Goal: Information Seeking & Learning: Check status

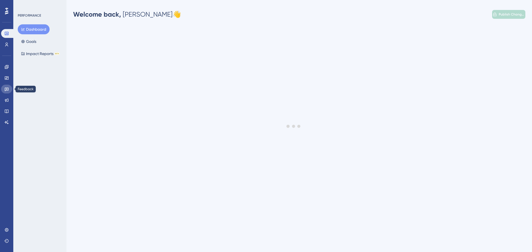
click at [7, 88] on icon at bounding box center [7, 90] width 4 height 4
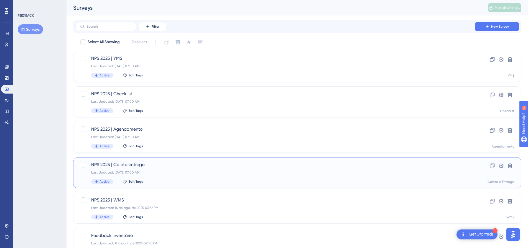
click at [163, 165] on span "NPS 2025 | Coleta entrega" at bounding box center [275, 165] width 368 height 7
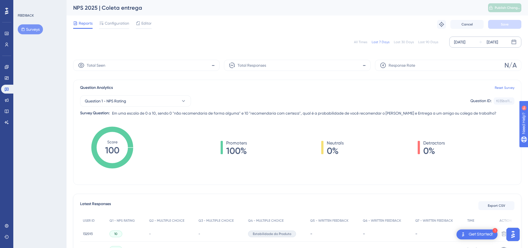
click at [465, 41] on div "[DATE]" at bounding box center [459, 42] width 11 height 7
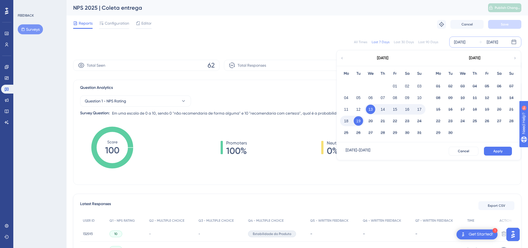
click at [342, 62] on div "[DATE]" at bounding box center [382, 58] width 91 height 16
click at [343, 58] on icon at bounding box center [342, 58] width 4 height 5
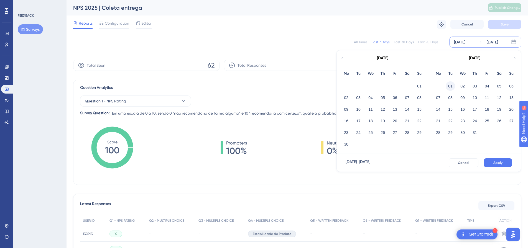
click at [452, 87] on button "01" at bounding box center [450, 85] width 9 height 9
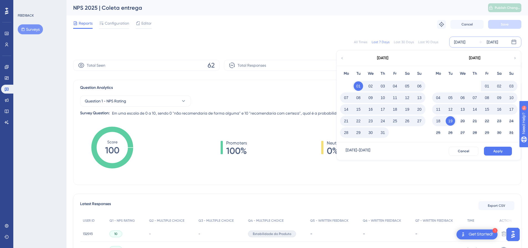
click at [382, 134] on button "31" at bounding box center [382, 132] width 9 height 9
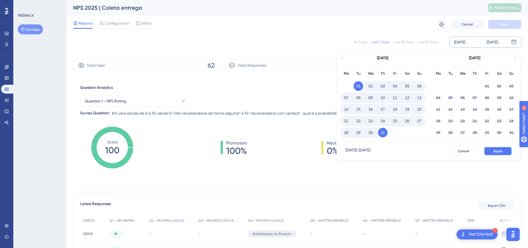
click at [497, 149] on span "Apply" at bounding box center [497, 151] width 9 height 4
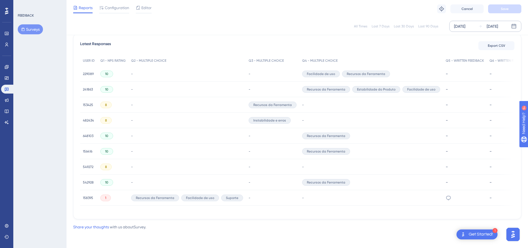
click at [107, 182] on span "10" at bounding box center [106, 182] width 3 height 4
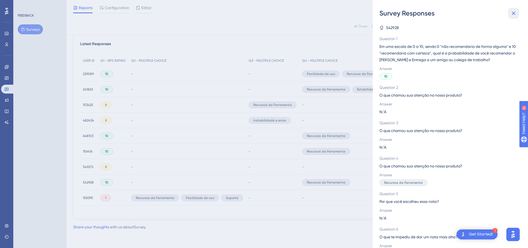
click at [512, 15] on icon at bounding box center [513, 13] width 7 height 7
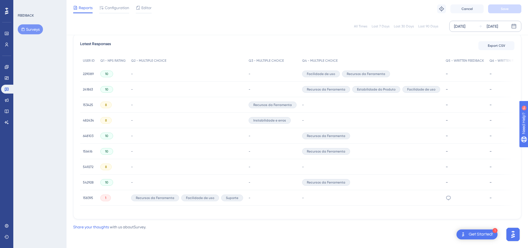
click at [87, 180] on span "542928" at bounding box center [88, 182] width 11 height 4
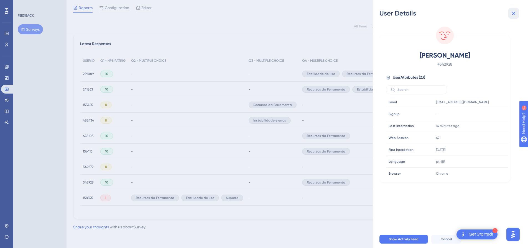
click at [516, 12] on icon at bounding box center [513, 13] width 7 height 7
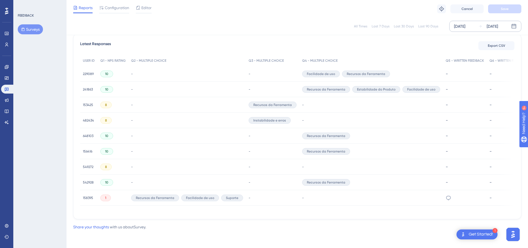
click at [85, 166] on span "549272" at bounding box center [88, 167] width 11 height 4
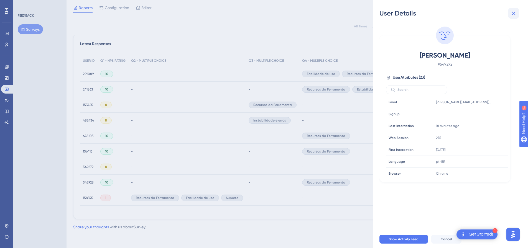
click at [510, 12] on icon at bounding box center [513, 13] width 7 height 7
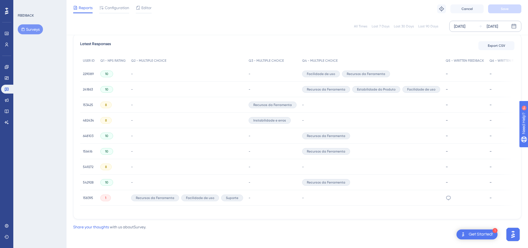
click at [87, 150] on span "156416" at bounding box center [87, 151] width 9 height 4
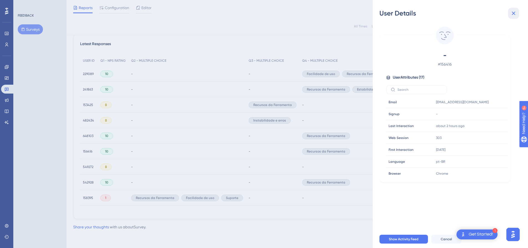
click at [515, 15] on icon at bounding box center [513, 13] width 7 height 7
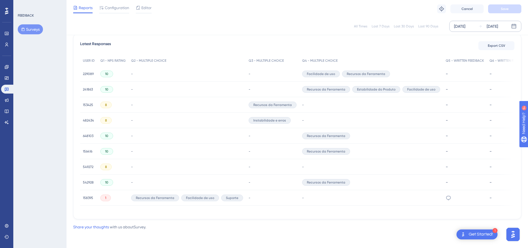
click at [85, 134] on span "648103" at bounding box center [88, 136] width 11 height 4
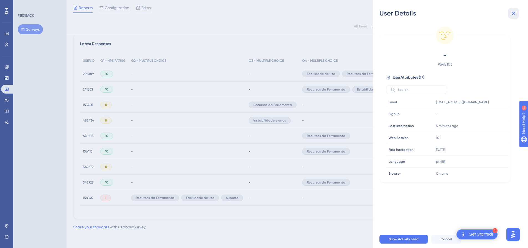
drag, startPoint x: 515, startPoint y: 11, endPoint x: 407, endPoint y: 42, distance: 112.5
click at [515, 12] on icon at bounding box center [513, 13] width 7 height 7
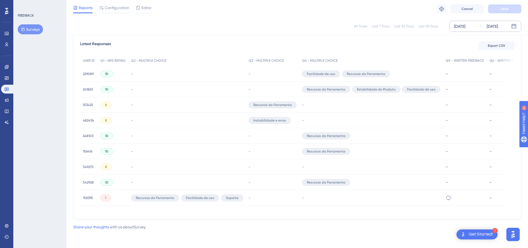
click at [86, 121] on div "482434 482434" at bounding box center [88, 121] width 11 height 16
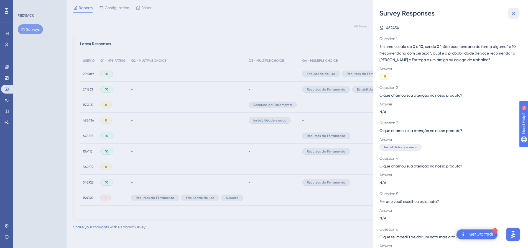
click at [516, 14] on icon at bounding box center [513, 13] width 7 height 7
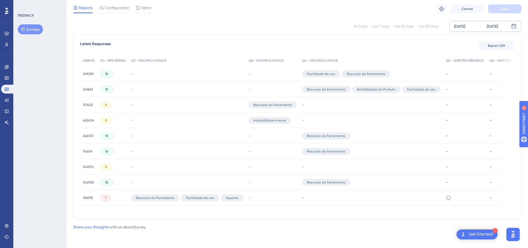
click at [83, 118] on span "482434" at bounding box center [88, 120] width 11 height 4
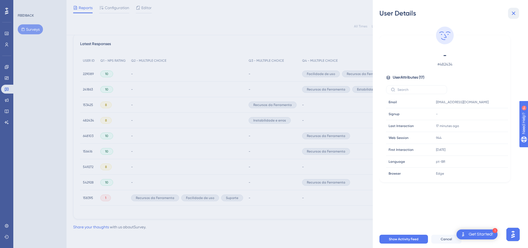
click at [512, 13] on icon at bounding box center [513, 13] width 7 height 7
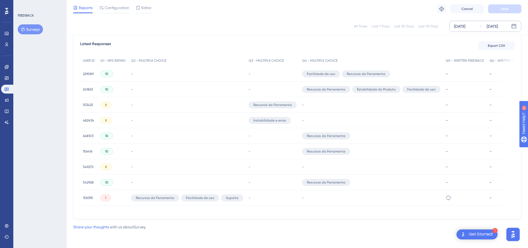
click at [86, 103] on span "153425" at bounding box center [88, 105] width 10 height 4
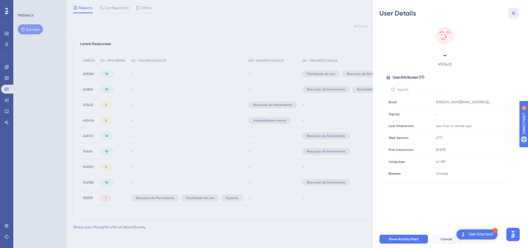
click at [516, 17] on button at bounding box center [513, 13] width 11 height 11
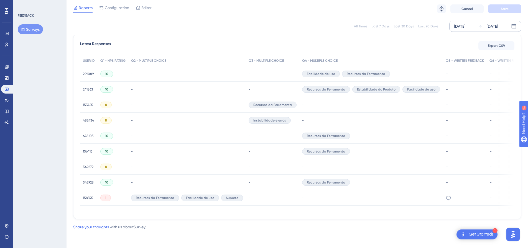
click at [87, 87] on span "241863" at bounding box center [88, 89] width 10 height 4
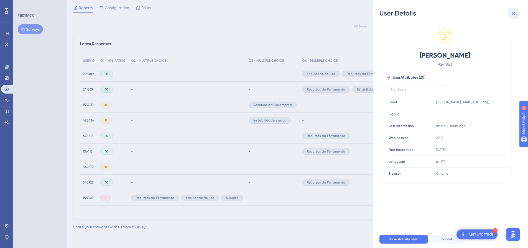
click at [513, 16] on icon at bounding box center [513, 13] width 7 height 7
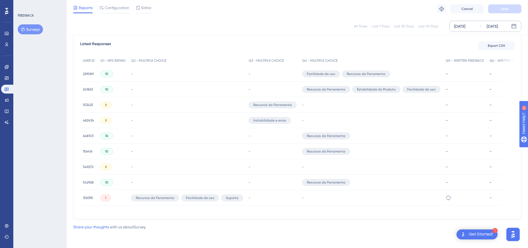
click at [79, 72] on div "Latest Responses Export CSV USER ID Q1 - NPS RATING Q2 - MULTIPLE CHOICE Q3 - M…" at bounding box center [297, 127] width 448 height 186
click at [85, 73] on span "229089" at bounding box center [88, 74] width 11 height 4
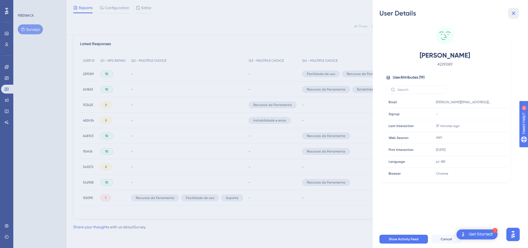
click at [514, 15] on icon at bounding box center [513, 13] width 7 height 7
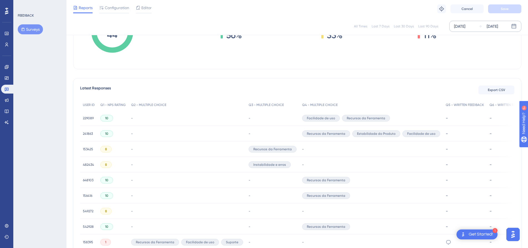
scroll to position [160, 4]
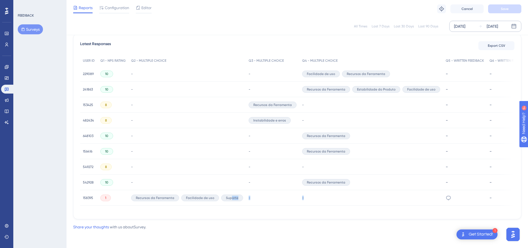
drag, startPoint x: 226, startPoint y: 210, endPoint x: 445, endPoint y: 217, distance: 219.1
click at [445, 217] on div "Latest Responses Export CSV USER ID Q1 - NPS RATING Q2 - MULTIPLE CHOICE Q3 - M…" at bounding box center [297, 127] width 448 height 186
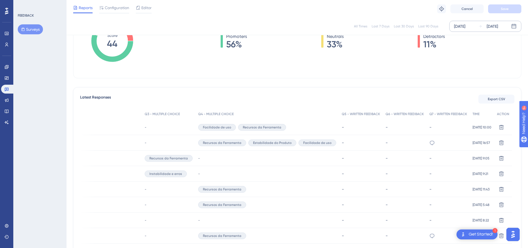
scroll to position [104, 4]
click at [473, 126] on span "[DATE] 10:00" at bounding box center [482, 127] width 19 height 4
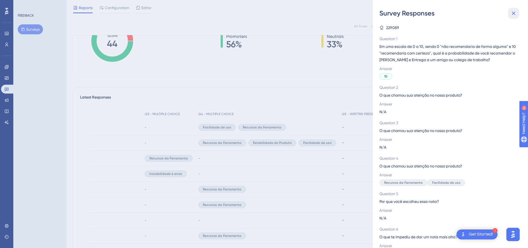
click at [519, 14] on button at bounding box center [513, 13] width 11 height 11
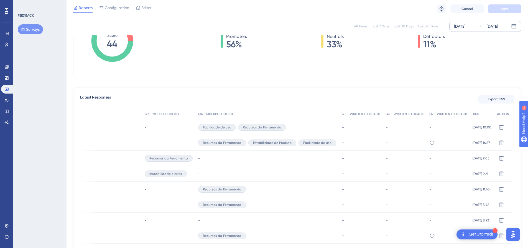
click at [485, 128] on span "[DATE] 10:00" at bounding box center [482, 127] width 19 height 4
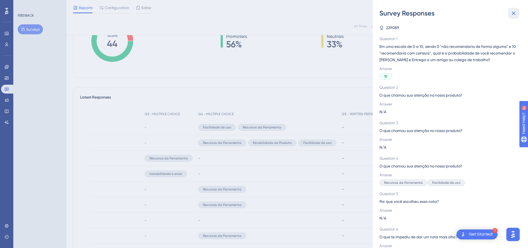
click at [516, 15] on icon at bounding box center [513, 13] width 7 height 7
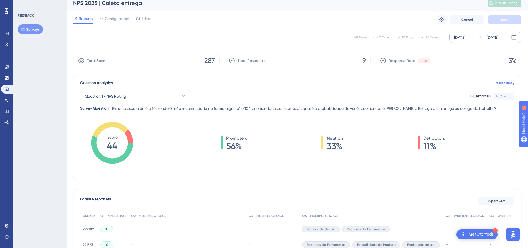
scroll to position [0, 0]
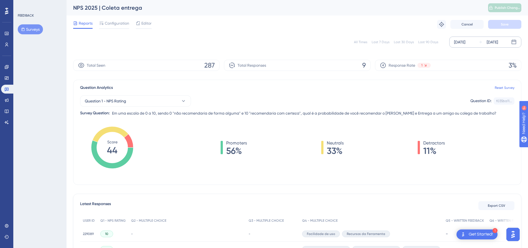
click at [494, 41] on div "[DATE]" at bounding box center [492, 42] width 11 height 7
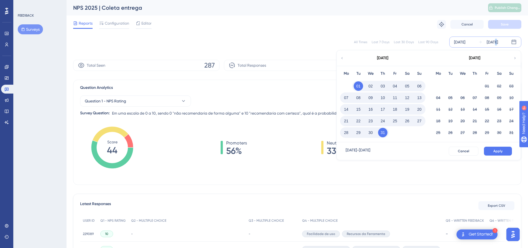
click at [369, 133] on button "30" at bounding box center [370, 132] width 9 height 9
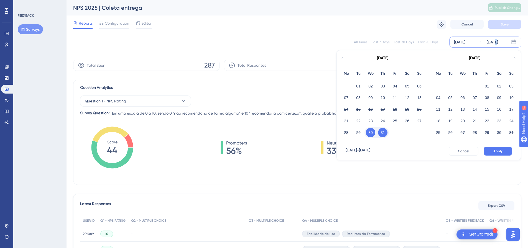
click at [381, 137] on button "31" at bounding box center [382, 132] width 9 height 9
click at [381, 131] on button "31" at bounding box center [382, 132] width 9 height 9
click at [382, 132] on button "31" at bounding box center [382, 132] width 9 height 9
click at [360, 85] on button "01" at bounding box center [358, 85] width 9 height 9
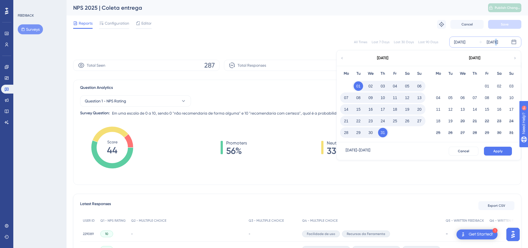
click at [370, 133] on button "30" at bounding box center [370, 132] width 9 height 9
click at [503, 149] on button "Apply" at bounding box center [498, 151] width 28 height 9
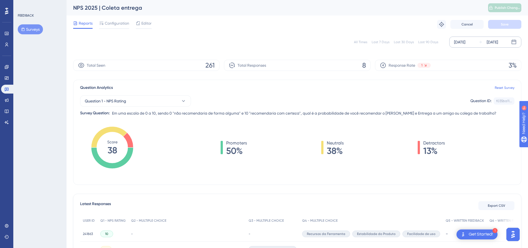
click at [493, 42] on div "[DATE]" at bounding box center [492, 42] width 11 height 7
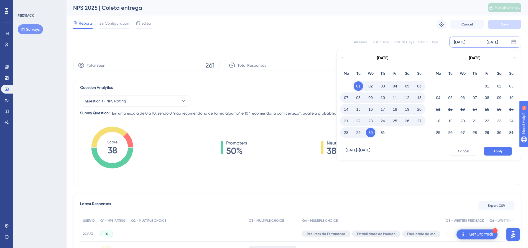
click at [356, 89] on button "01" at bounding box center [358, 85] width 9 height 9
click at [356, 86] on button "01" at bounding box center [358, 85] width 9 height 9
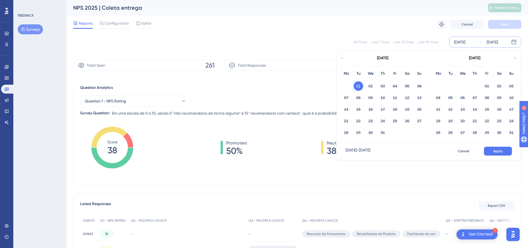
click at [359, 86] on button "01" at bounding box center [358, 85] width 9 height 9
click at [488, 86] on button "01" at bounding box center [486, 85] width 9 height 9
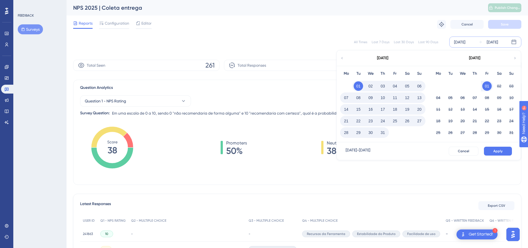
click at [358, 87] on button "01" at bounding box center [358, 85] width 9 height 9
click at [450, 120] on button "19" at bounding box center [450, 120] width 9 height 9
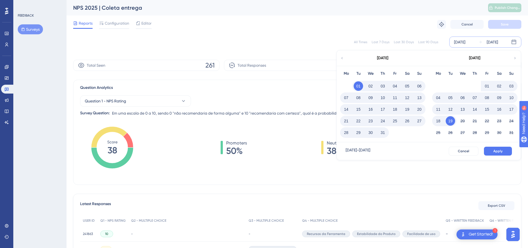
click at [358, 86] on button "01" at bounding box center [358, 85] width 9 height 9
click at [486, 84] on button "01" at bounding box center [486, 85] width 9 height 9
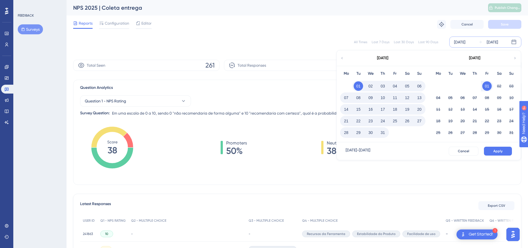
click at [356, 89] on button "01" at bounding box center [358, 85] width 9 height 9
click at [358, 87] on button "01" at bounding box center [358, 85] width 9 height 9
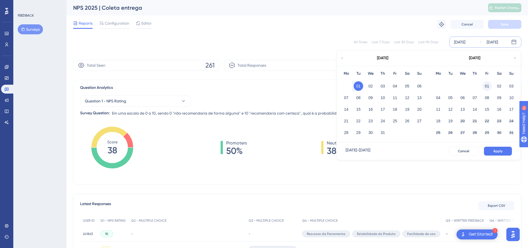
click at [489, 84] on button "01" at bounding box center [486, 85] width 9 height 9
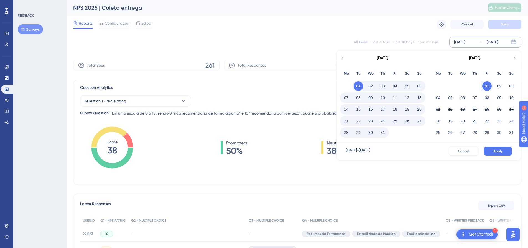
click at [489, 84] on button "01" at bounding box center [486, 85] width 9 height 9
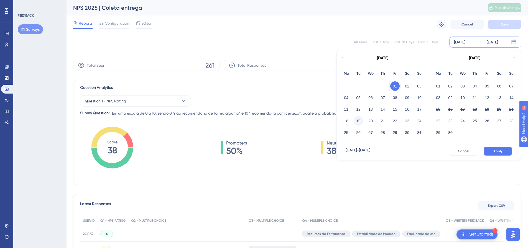
click at [360, 121] on button "19" at bounding box center [358, 120] width 9 height 9
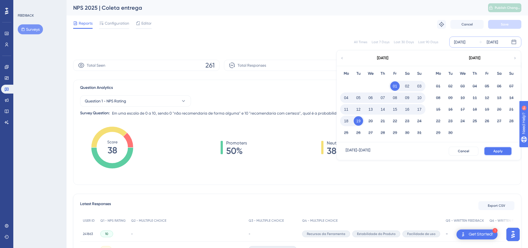
click at [496, 154] on button "Apply" at bounding box center [498, 151] width 28 height 9
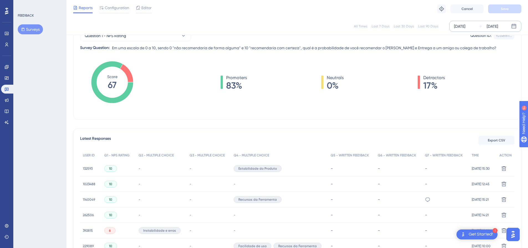
scroll to position [111, 0]
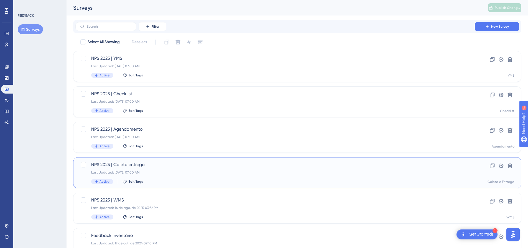
click at [182, 177] on div "NPS 2025 | Coleta entrega Last Updated: [DATE] 07:00 AM Active Edit Tags" at bounding box center [275, 173] width 368 height 23
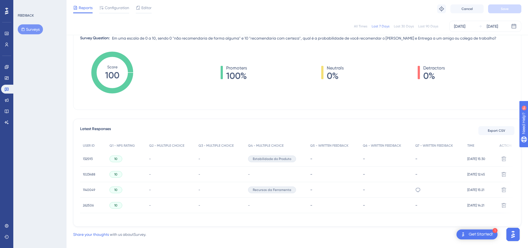
scroll to position [82, 0]
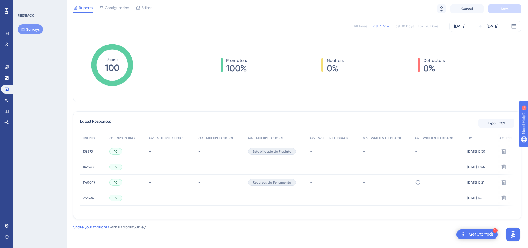
click at [91, 151] on span "132593" at bounding box center [88, 151] width 10 height 4
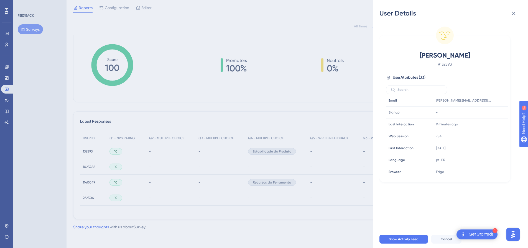
scroll to position [0, 0]
click at [513, 13] on icon at bounding box center [514, 14] width 4 height 4
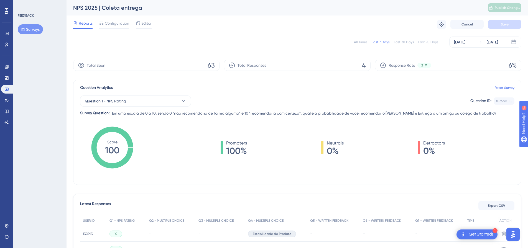
click at [364, 40] on div "All Times" at bounding box center [360, 42] width 13 height 4
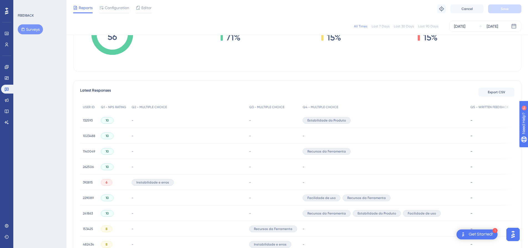
scroll to position [139, 0]
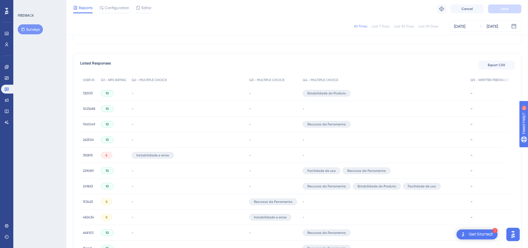
click at [105, 141] on div "10" at bounding box center [107, 140] width 13 height 7
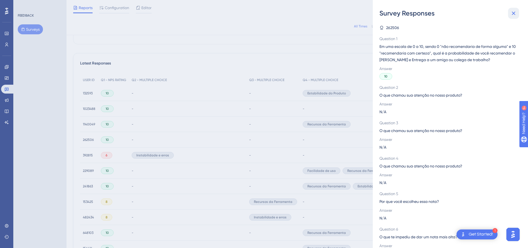
click at [514, 14] on icon at bounding box center [514, 14] width 4 height 4
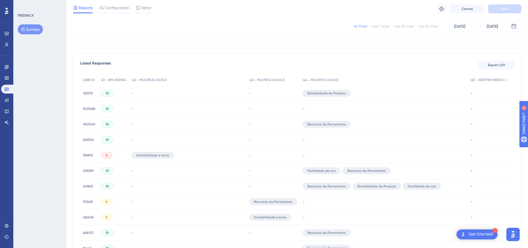
click at [91, 138] on span "262506" at bounding box center [88, 140] width 11 height 4
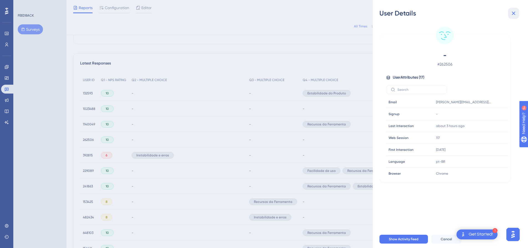
click at [517, 16] on button at bounding box center [513, 13] width 11 height 11
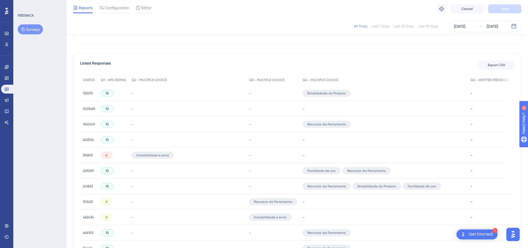
click at [90, 124] on span "1140049" at bounding box center [89, 124] width 12 height 4
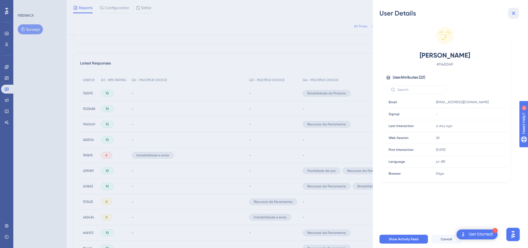
click at [514, 15] on icon at bounding box center [513, 13] width 7 height 7
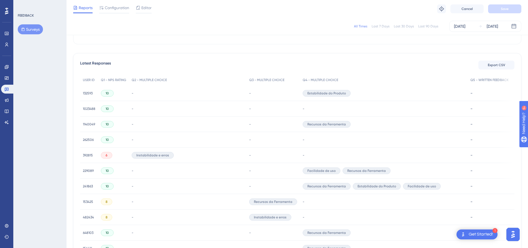
click at [85, 93] on span "132593" at bounding box center [88, 93] width 10 height 4
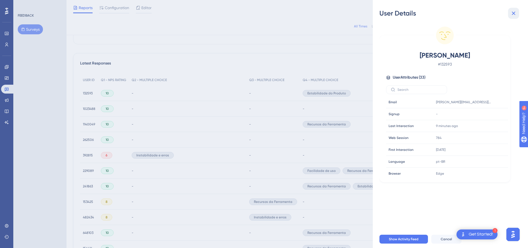
click at [515, 16] on icon at bounding box center [513, 13] width 7 height 7
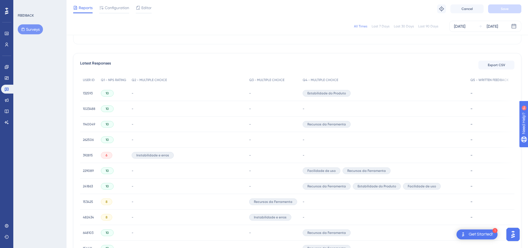
click at [91, 109] on span "1023488" at bounding box center [89, 109] width 12 height 4
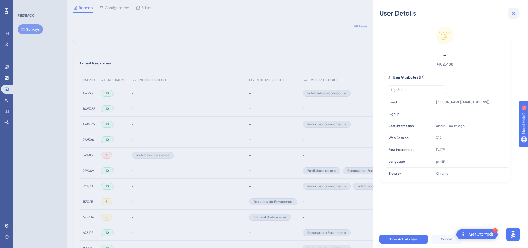
click at [514, 13] on icon at bounding box center [514, 14] width 4 height 4
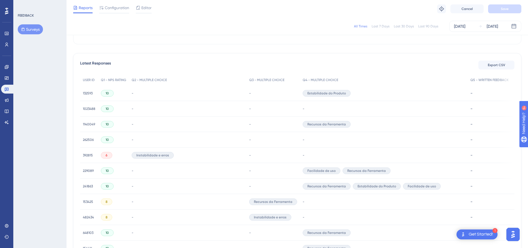
click at [85, 128] on div "1140049 1140049" at bounding box center [89, 125] width 12 height 16
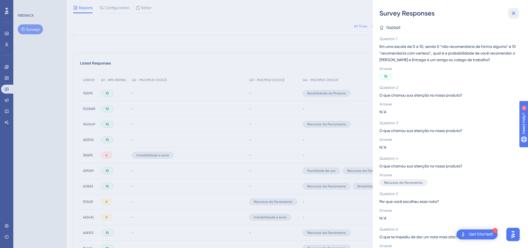
click at [509, 15] on button at bounding box center [513, 13] width 11 height 11
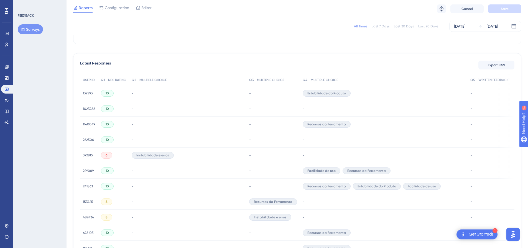
click at [85, 123] on span "1140049" at bounding box center [89, 124] width 12 height 4
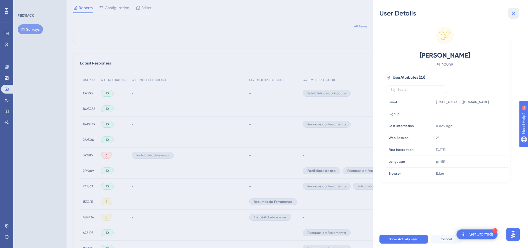
click at [514, 17] on button at bounding box center [513, 13] width 11 height 11
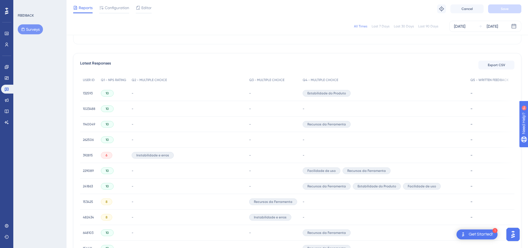
click at [88, 138] on span "262506" at bounding box center [88, 140] width 11 height 4
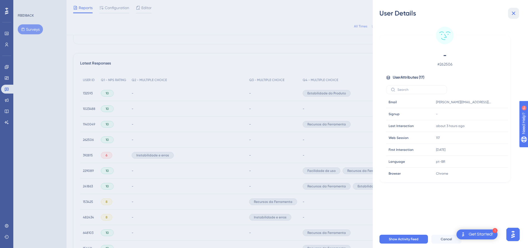
click at [516, 11] on icon at bounding box center [513, 13] width 7 height 7
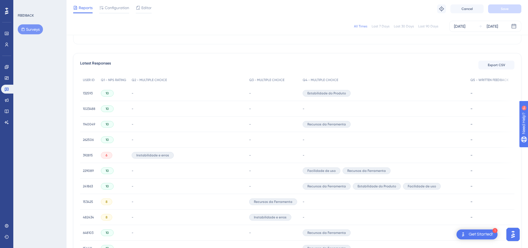
click at [84, 172] on span "229089" at bounding box center [88, 171] width 11 height 4
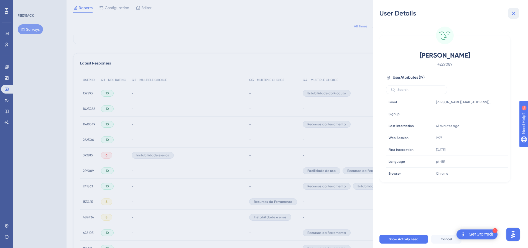
click at [514, 11] on icon at bounding box center [513, 13] width 7 height 7
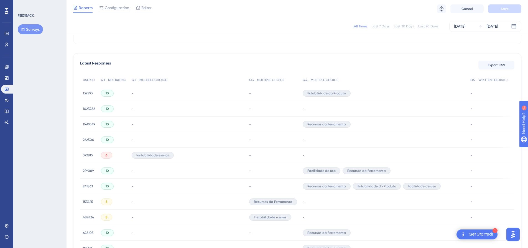
click at [85, 186] on span "241863" at bounding box center [88, 186] width 10 height 4
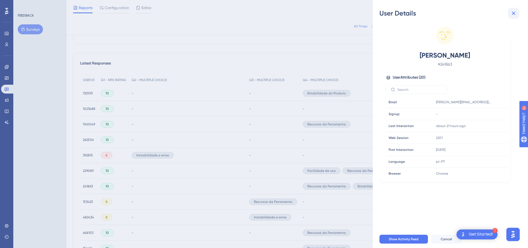
click at [516, 12] on icon at bounding box center [513, 13] width 7 height 7
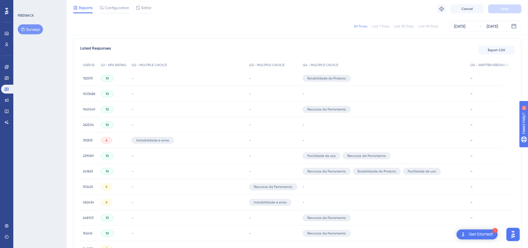
scroll to position [166, 0]
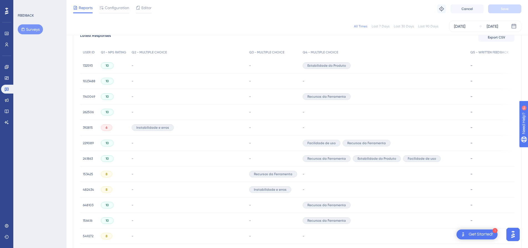
click at [85, 177] on div "153425 153425" at bounding box center [88, 175] width 10 height 16
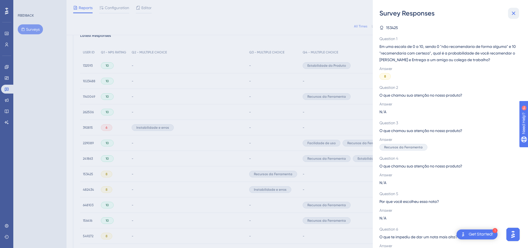
click at [512, 14] on icon at bounding box center [514, 14] width 4 height 4
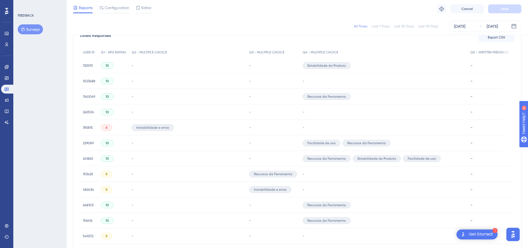
click at [85, 160] on span "241863" at bounding box center [88, 159] width 10 height 4
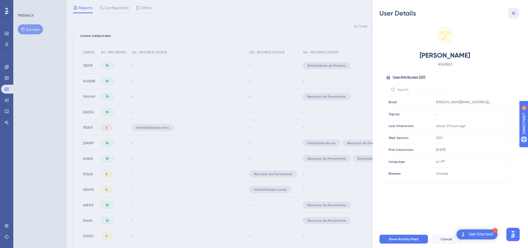
click at [515, 13] on icon at bounding box center [513, 13] width 7 height 7
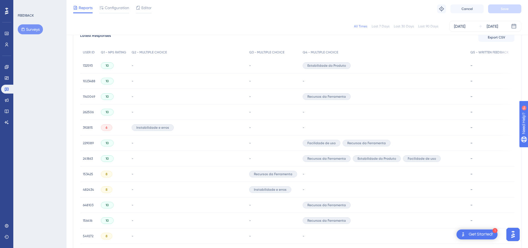
click at [93, 173] on span "153425" at bounding box center [88, 174] width 10 height 4
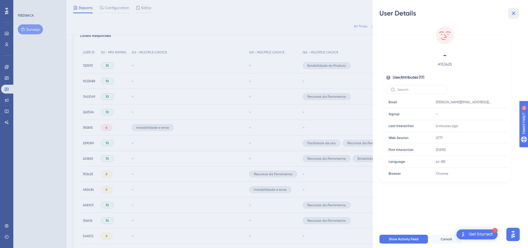
click at [513, 10] on button at bounding box center [513, 13] width 11 height 11
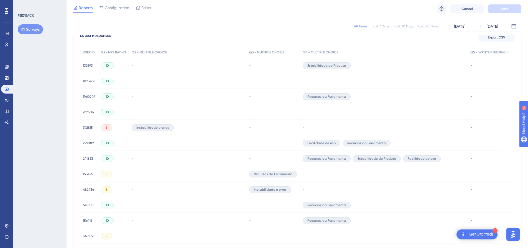
click at [87, 175] on span "153425" at bounding box center [88, 174] width 10 height 4
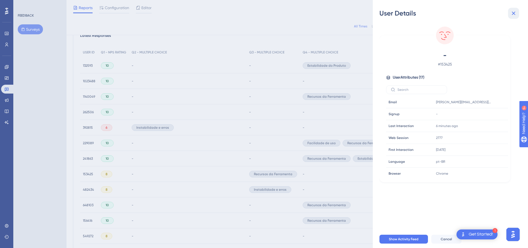
click at [510, 14] on icon at bounding box center [513, 13] width 7 height 7
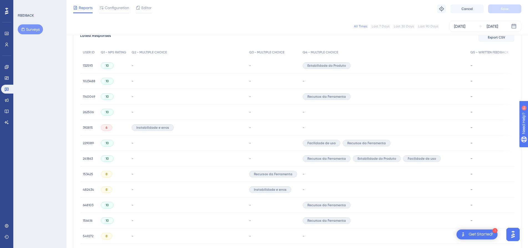
click at [86, 192] on div "482434 482434" at bounding box center [88, 190] width 11 height 16
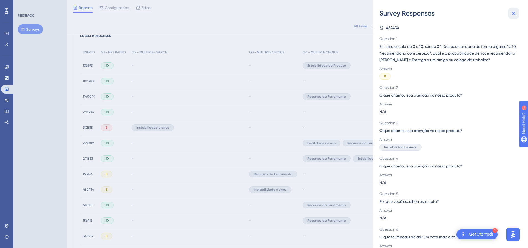
click at [517, 11] on button at bounding box center [513, 13] width 11 height 11
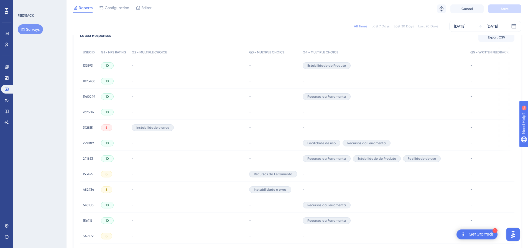
click at [83, 172] on span "153425" at bounding box center [88, 174] width 10 height 4
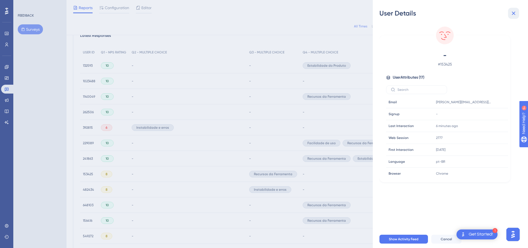
click at [517, 13] on button at bounding box center [513, 13] width 11 height 11
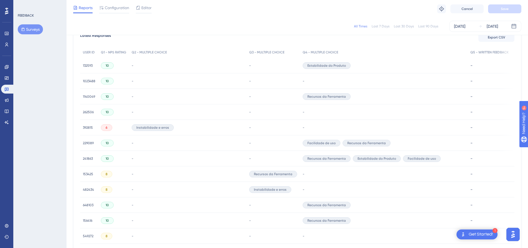
click at [86, 192] on span "482434" at bounding box center [88, 190] width 11 height 4
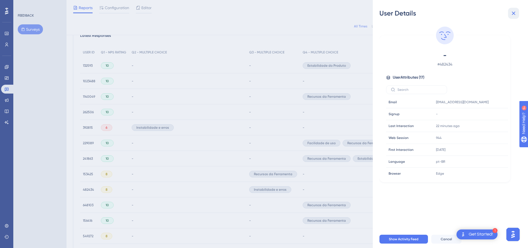
drag, startPoint x: 517, startPoint y: 14, endPoint x: 491, endPoint y: 24, distance: 28.2
click at [517, 14] on button at bounding box center [513, 13] width 11 height 11
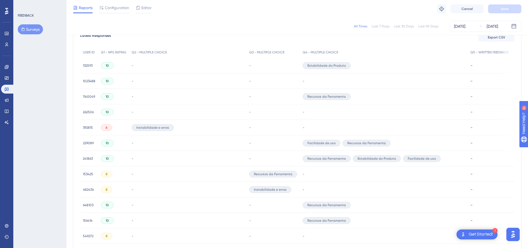
click at [87, 206] on span "648103" at bounding box center [88, 205] width 11 height 4
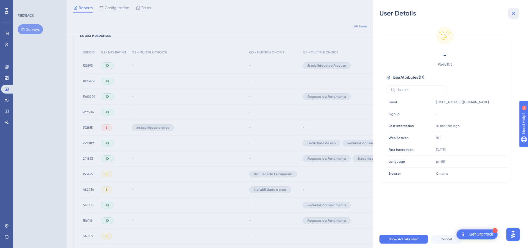
click at [515, 15] on icon at bounding box center [513, 13] width 7 height 7
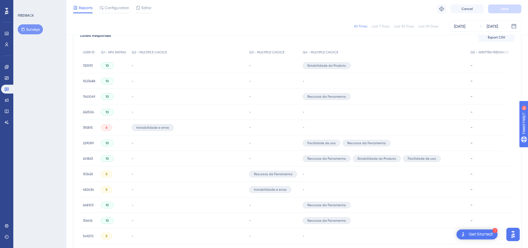
click at [86, 223] on span "156416" at bounding box center [87, 221] width 9 height 4
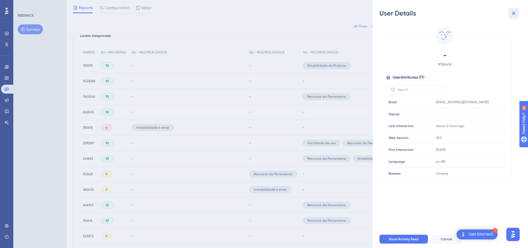
click at [512, 15] on icon at bounding box center [513, 13] width 7 height 7
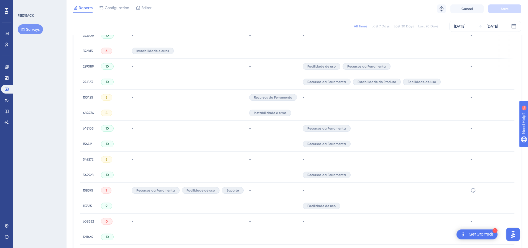
scroll to position [249, 0]
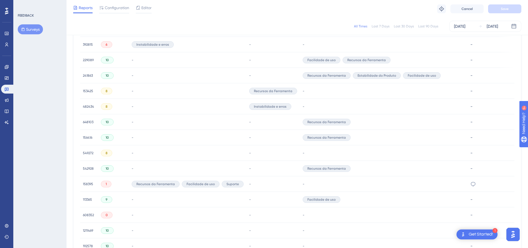
click at [88, 170] on span "542928" at bounding box center [88, 169] width 11 height 4
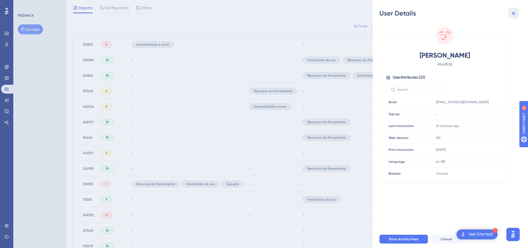
click at [514, 10] on icon at bounding box center [513, 13] width 7 height 7
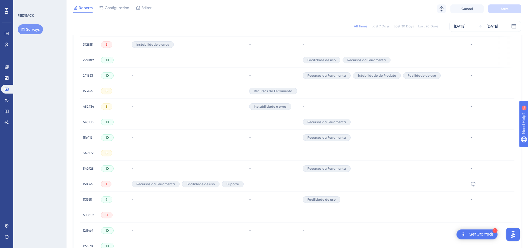
click at [88, 185] on span "158395" at bounding box center [88, 184] width 10 height 4
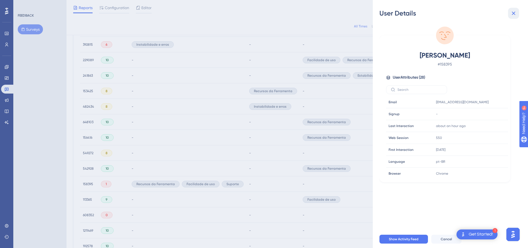
click at [518, 12] on button at bounding box center [513, 13] width 11 height 11
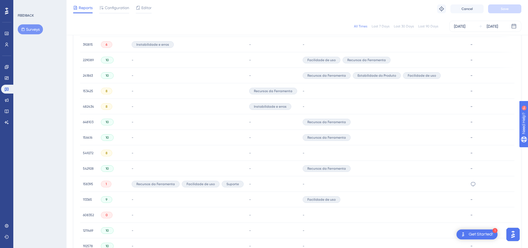
click at [85, 200] on span "113365" at bounding box center [87, 200] width 9 height 4
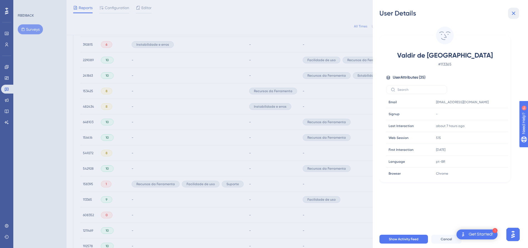
click at [519, 16] on button at bounding box center [513, 13] width 11 height 11
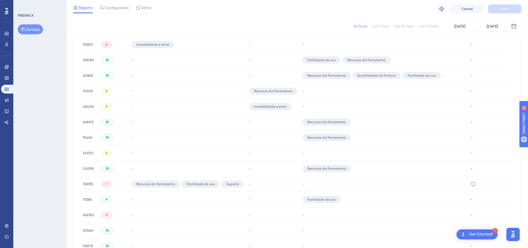
click at [88, 215] on span "608352" at bounding box center [88, 215] width 11 height 4
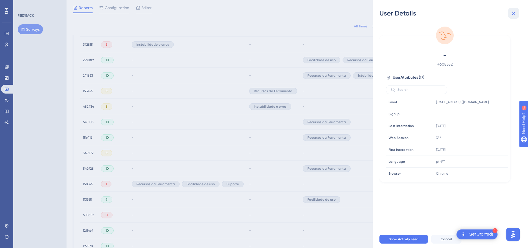
click at [514, 12] on icon at bounding box center [514, 14] width 4 height 4
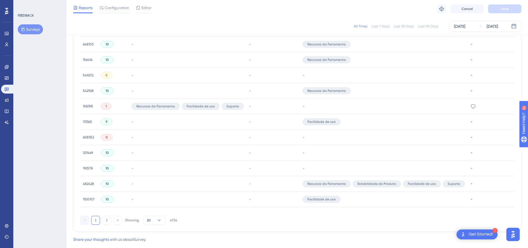
scroll to position [342, 0]
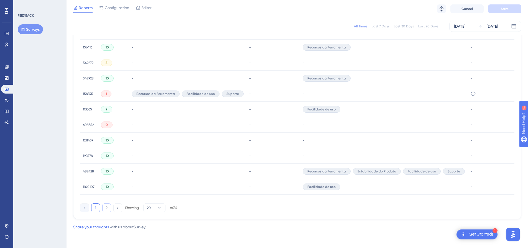
click at [107, 206] on button "2" at bounding box center [106, 208] width 9 height 9
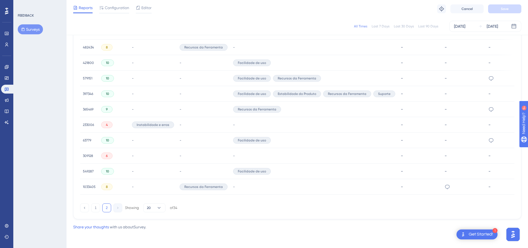
scroll to position [249, 0]
click at [90, 154] on span "309128" at bounding box center [88, 156] width 10 height 4
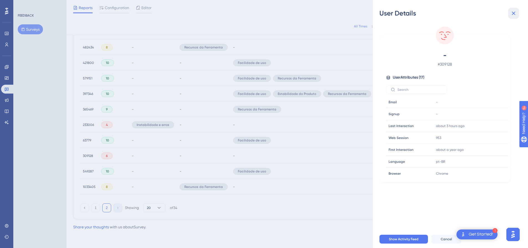
click at [514, 8] on button at bounding box center [513, 13] width 11 height 11
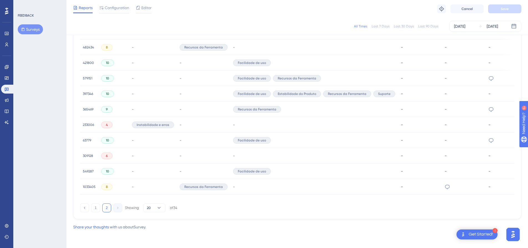
click at [89, 123] on span "233006" at bounding box center [88, 125] width 11 height 4
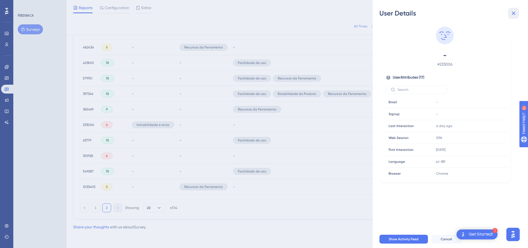
click at [514, 12] on icon at bounding box center [514, 14] width 4 height 4
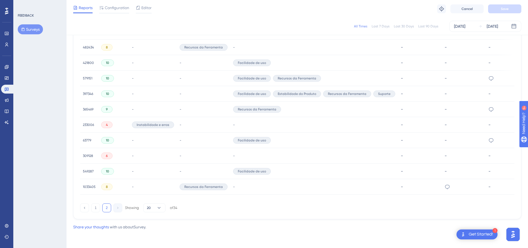
click at [91, 123] on span "233006" at bounding box center [88, 125] width 11 height 4
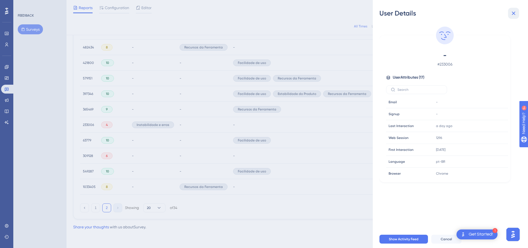
click at [517, 14] on icon at bounding box center [513, 13] width 7 height 7
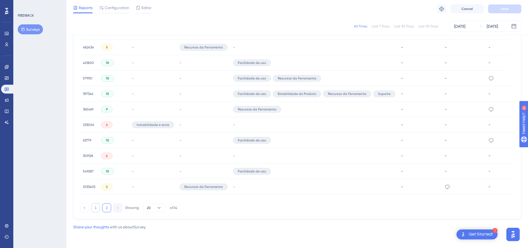
click at [100, 210] on button "1" at bounding box center [95, 208] width 9 height 9
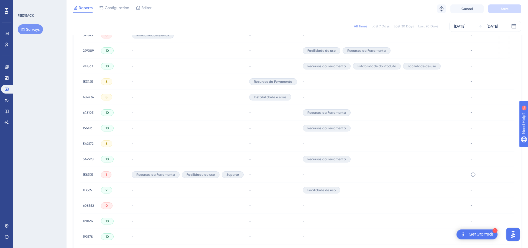
scroll to position [276, 0]
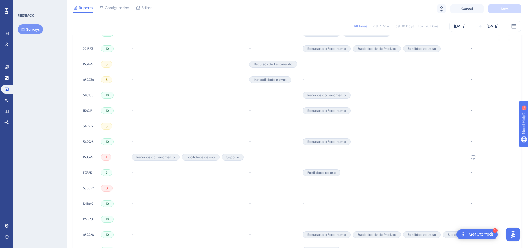
click at [89, 158] on span "158395" at bounding box center [88, 157] width 10 height 4
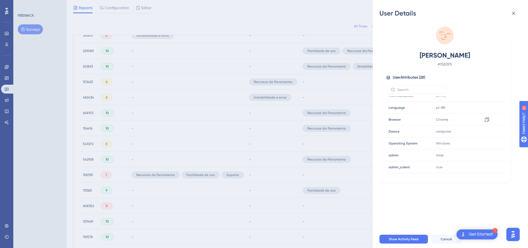
scroll to position [30, 0]
click at [510, 17] on button at bounding box center [513, 13] width 11 height 11
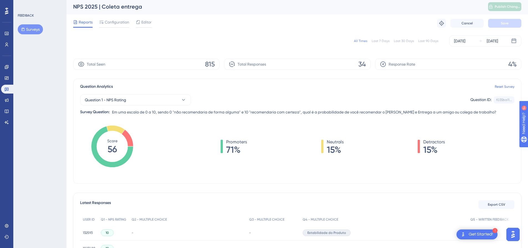
scroll to position [0, 0]
click at [6, 87] on icon at bounding box center [6, 89] width 4 height 4
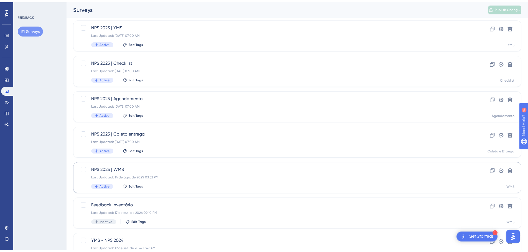
scroll to position [55, 0]
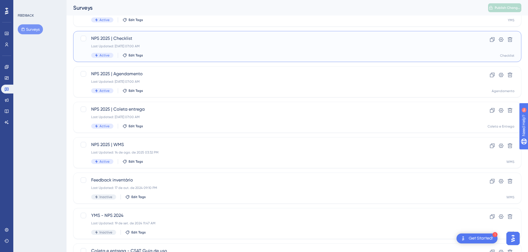
click at [183, 55] on div "Active Edit Tags" at bounding box center [275, 55] width 368 height 5
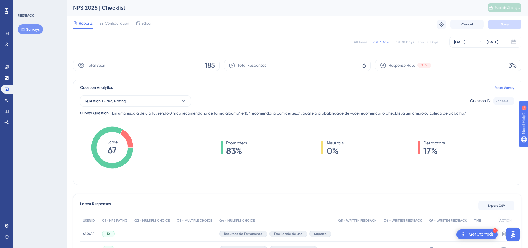
click at [365, 42] on div "All Times" at bounding box center [360, 42] width 13 height 4
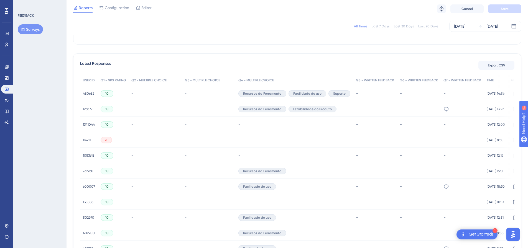
scroll to position [139, 0]
click at [85, 140] on span "116211" at bounding box center [87, 140] width 8 height 4
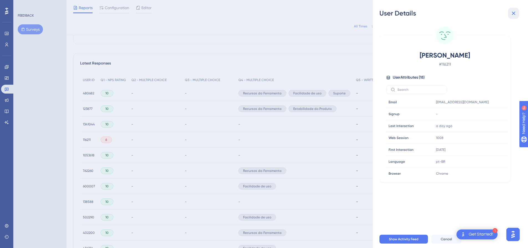
click at [515, 15] on icon at bounding box center [514, 14] width 4 height 4
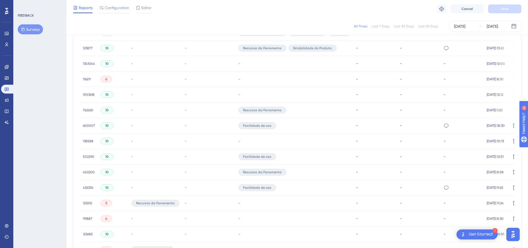
scroll to position [222, 0]
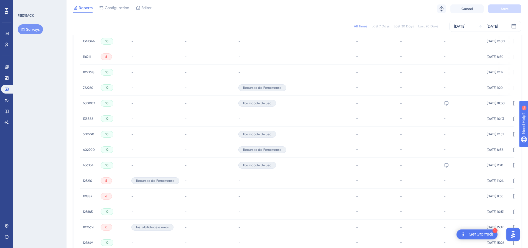
click at [86, 181] on span "123210" at bounding box center [87, 181] width 9 height 4
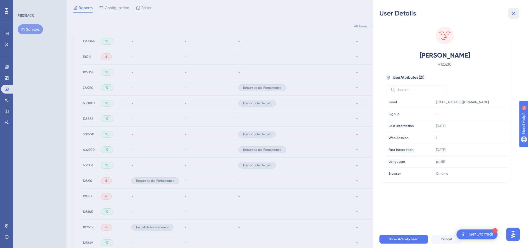
click at [513, 12] on icon at bounding box center [514, 14] width 4 height 4
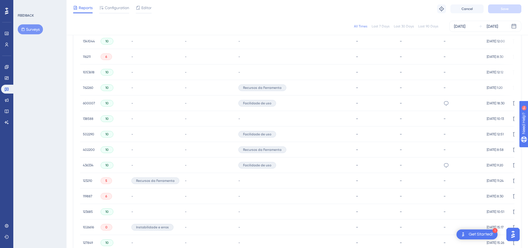
click at [85, 195] on span "119887" at bounding box center [87, 196] width 9 height 4
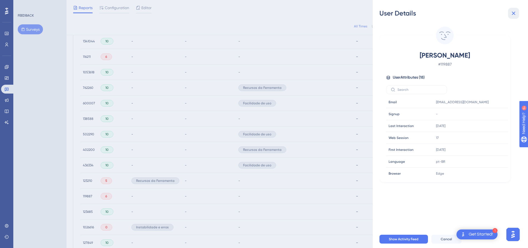
click at [517, 11] on button at bounding box center [513, 13] width 11 height 11
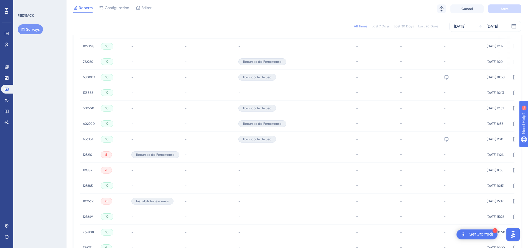
scroll to position [277, 0]
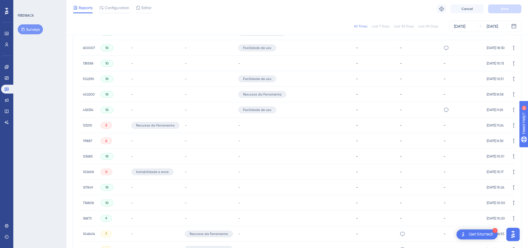
click at [85, 171] on span "1026616" at bounding box center [88, 172] width 11 height 4
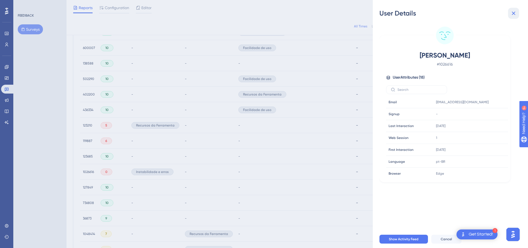
click at [514, 12] on icon at bounding box center [513, 13] width 7 height 7
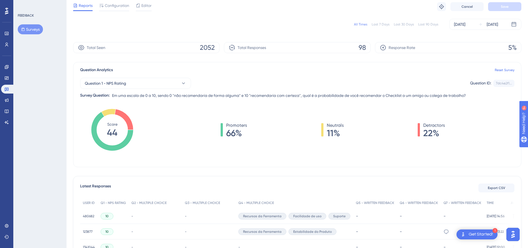
scroll to position [0, 0]
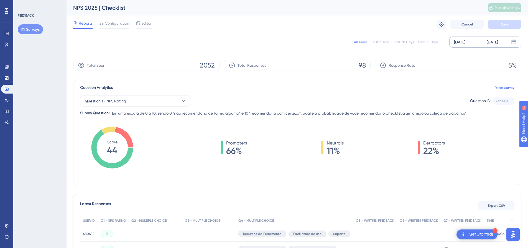
click at [465, 41] on div "[DATE]" at bounding box center [459, 42] width 11 height 7
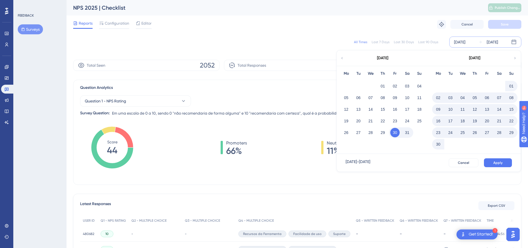
click at [509, 87] on button "01" at bounding box center [511, 85] width 9 height 9
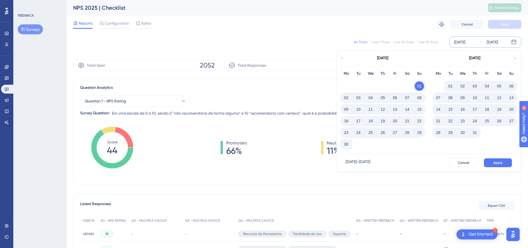
click at [345, 147] on button "30" at bounding box center [345, 144] width 9 height 9
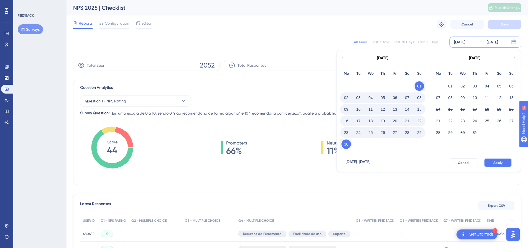
click at [503, 165] on button "Apply" at bounding box center [498, 163] width 28 height 9
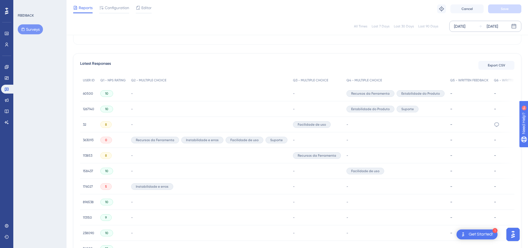
scroll to position [139, 0]
click at [86, 141] on span "363093" at bounding box center [88, 140] width 11 height 4
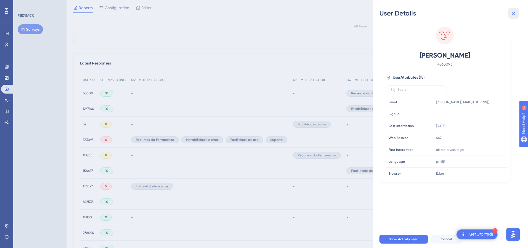
click at [516, 11] on icon at bounding box center [513, 13] width 7 height 7
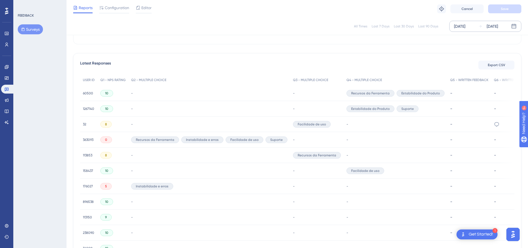
click at [88, 186] on span "176027" at bounding box center [88, 186] width 10 height 4
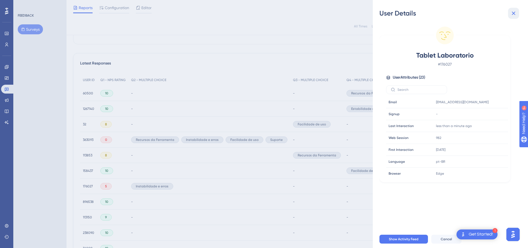
drag, startPoint x: 513, startPoint y: 16, endPoint x: 444, endPoint y: 29, distance: 70.5
click at [513, 16] on icon at bounding box center [513, 13] width 7 height 7
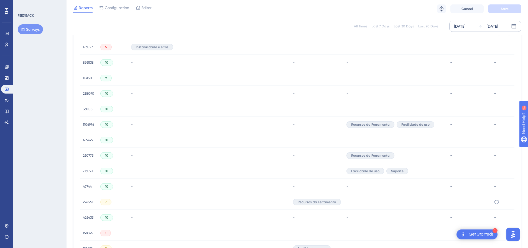
scroll to position [305, 0]
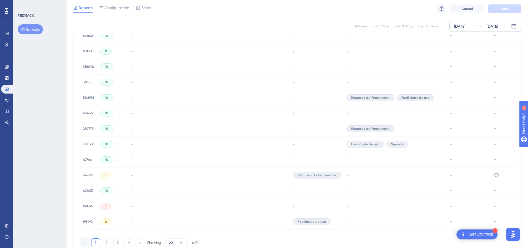
click at [91, 206] on span "158395" at bounding box center [88, 206] width 10 height 4
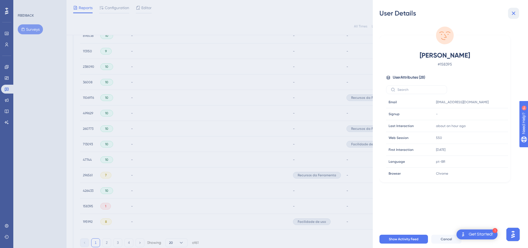
click at [513, 13] on icon at bounding box center [514, 14] width 4 height 4
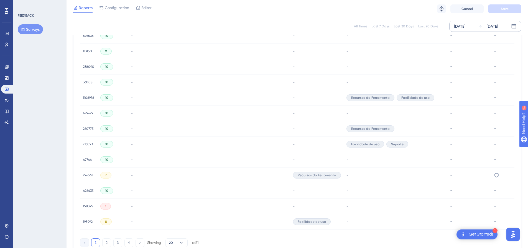
click at [87, 207] on span "158395" at bounding box center [88, 206] width 10 height 4
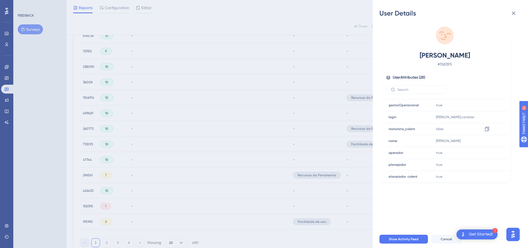
scroll to position [194, 0]
click at [517, 14] on button at bounding box center [513, 13] width 11 height 11
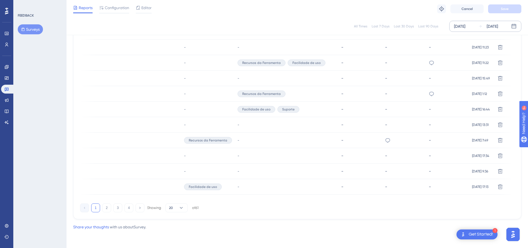
scroll to position [0, 0]
